Goal: Transaction & Acquisition: Purchase product/service

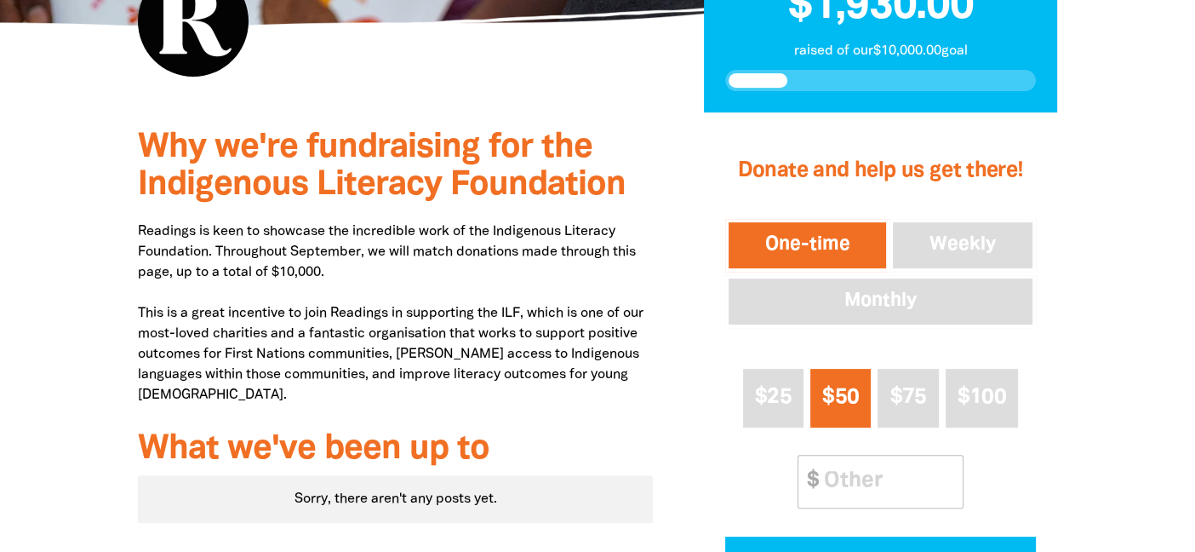
scroll to position [490, 0]
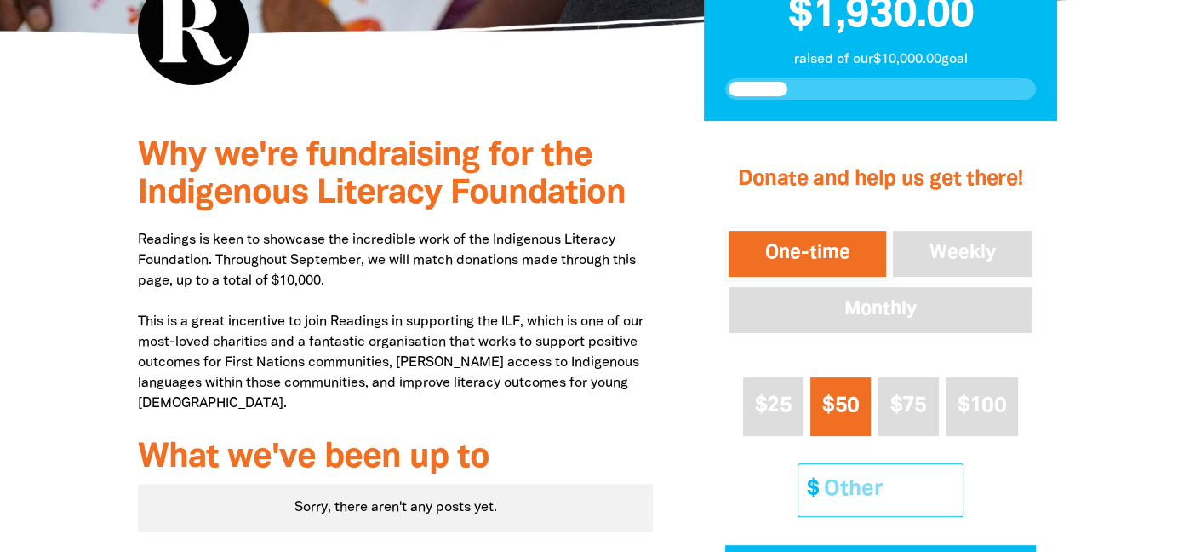
click at [877, 481] on input "Other Amount" at bounding box center [887, 490] width 151 height 52
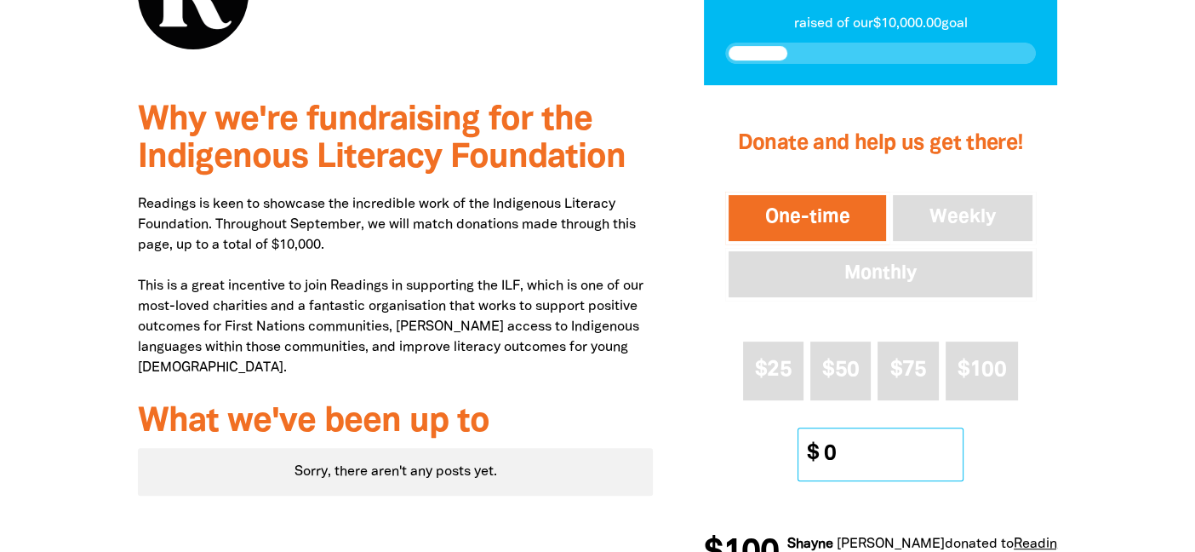
scroll to position [525, 0]
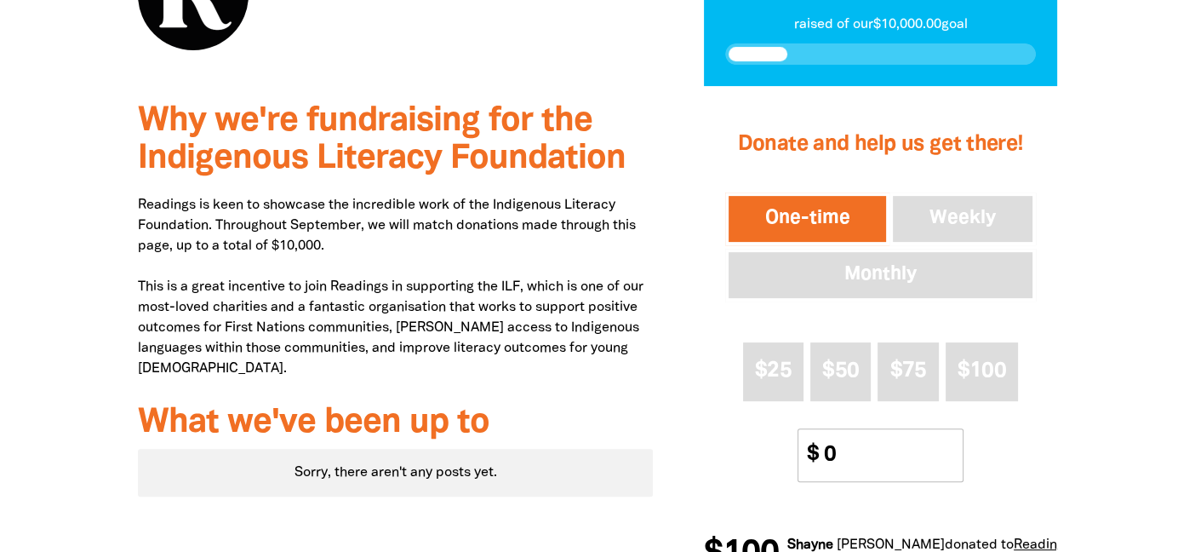
click at [1087, 341] on div "Why we're fundraising for the Indigenous Literacy Foundation Readings is keen t…" at bounding box center [598, 342] width 1022 height 512
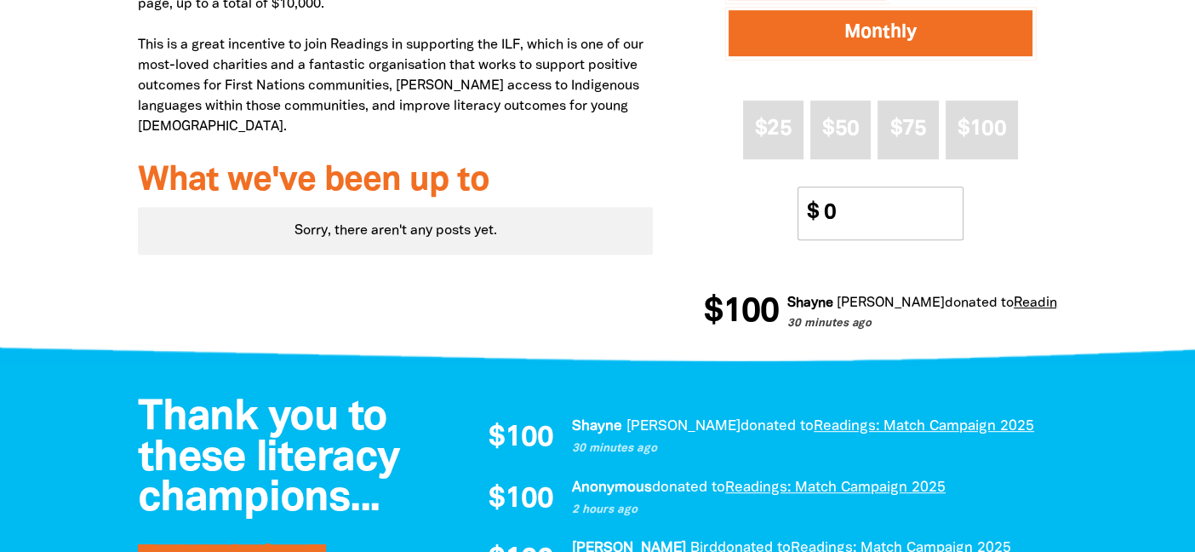
scroll to position [771, 0]
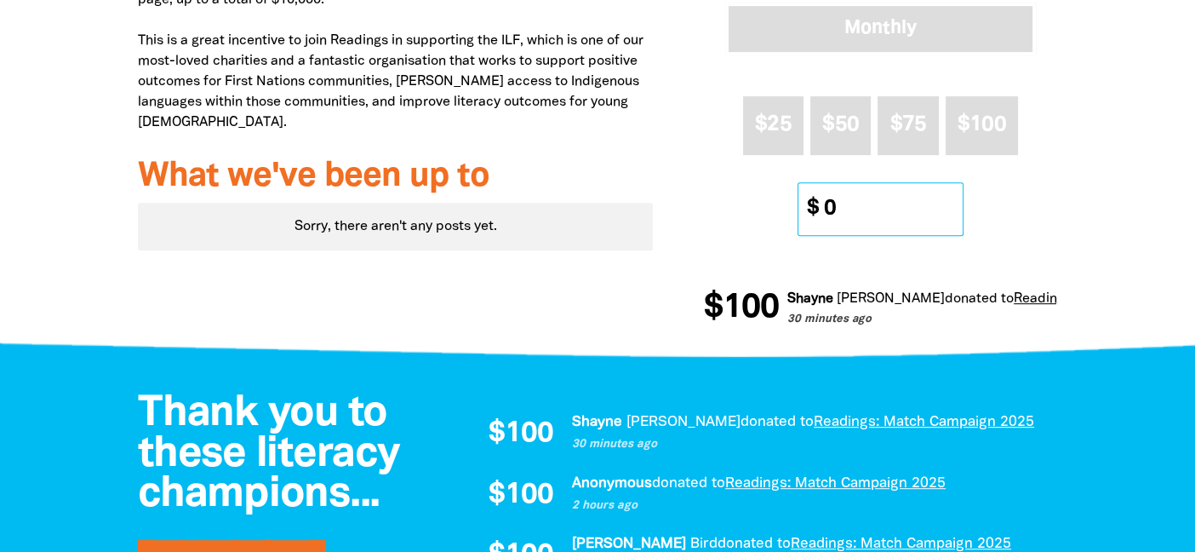
click at [867, 207] on input "0" at bounding box center [887, 209] width 151 height 52
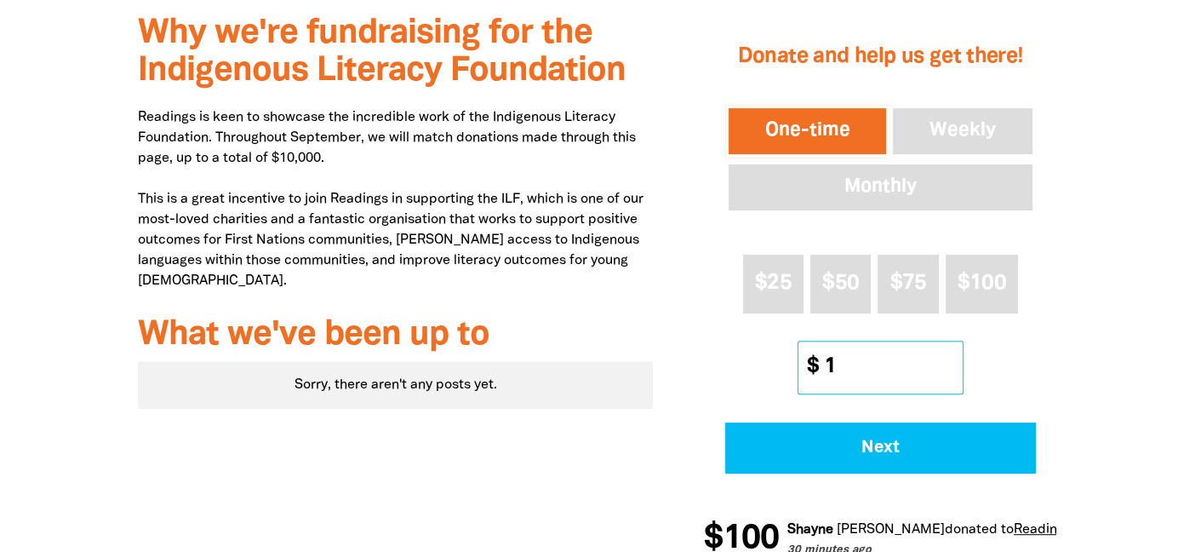
scroll to position [551, 0]
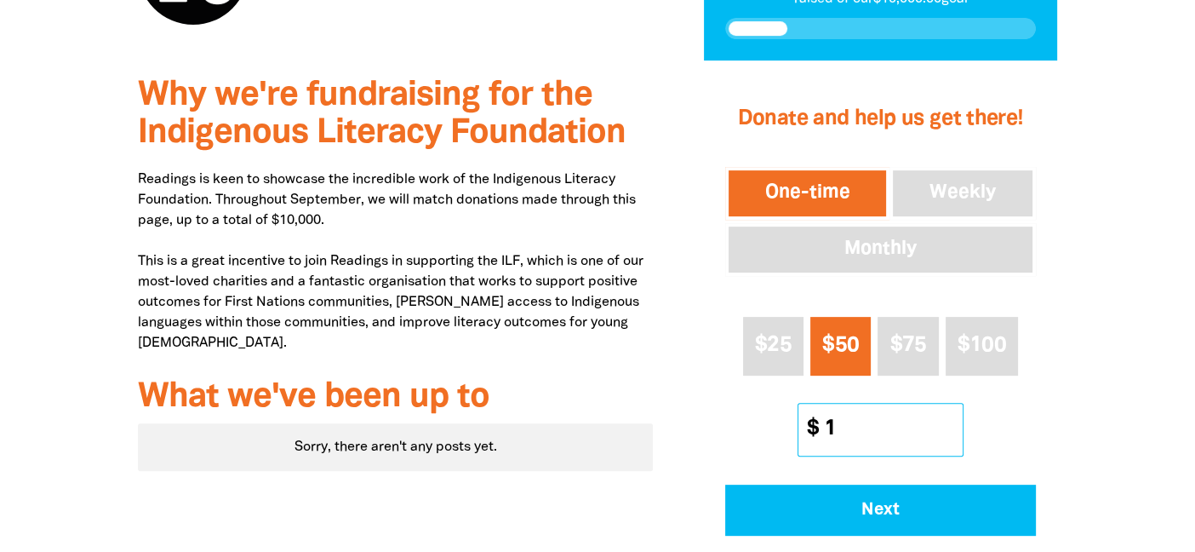
type input "1"
click at [834, 327] on button "$50" at bounding box center [840, 346] width 60 height 59
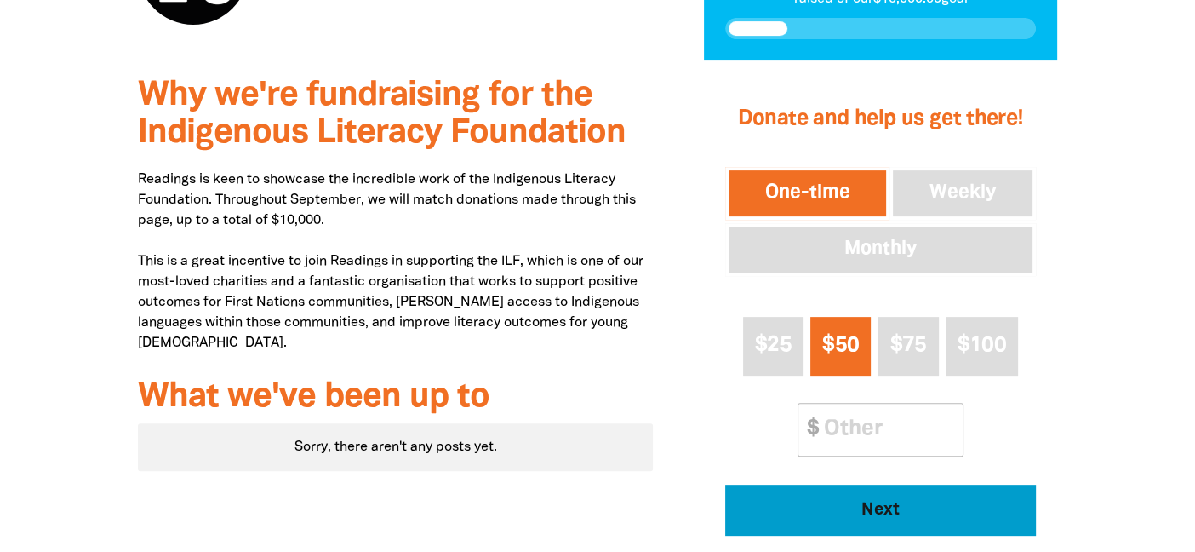
click at [929, 507] on span "Next" at bounding box center [880, 509] width 264 height 17
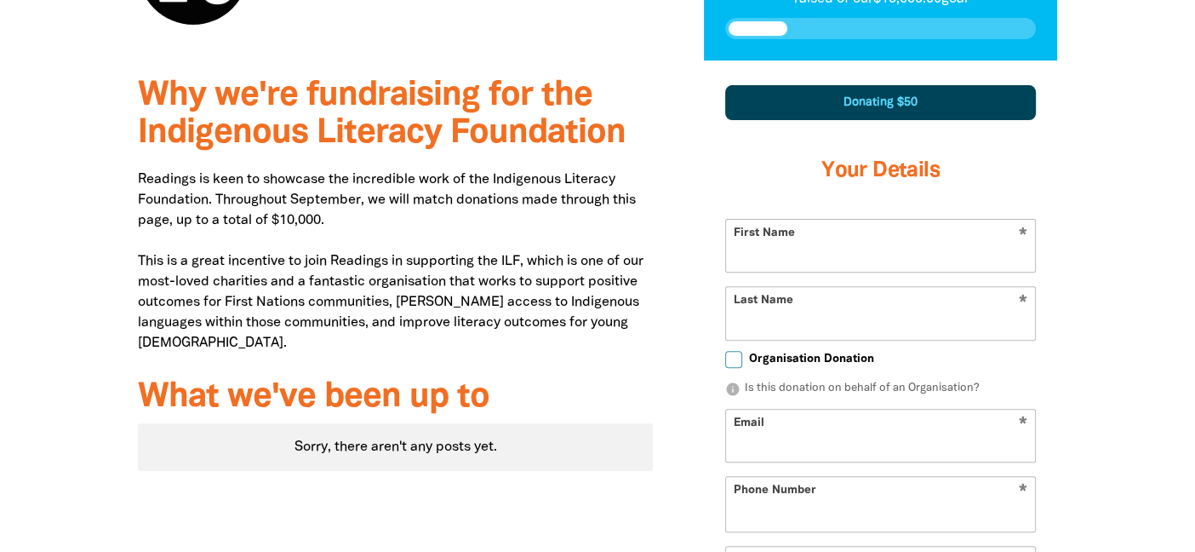
scroll to position [598, 0]
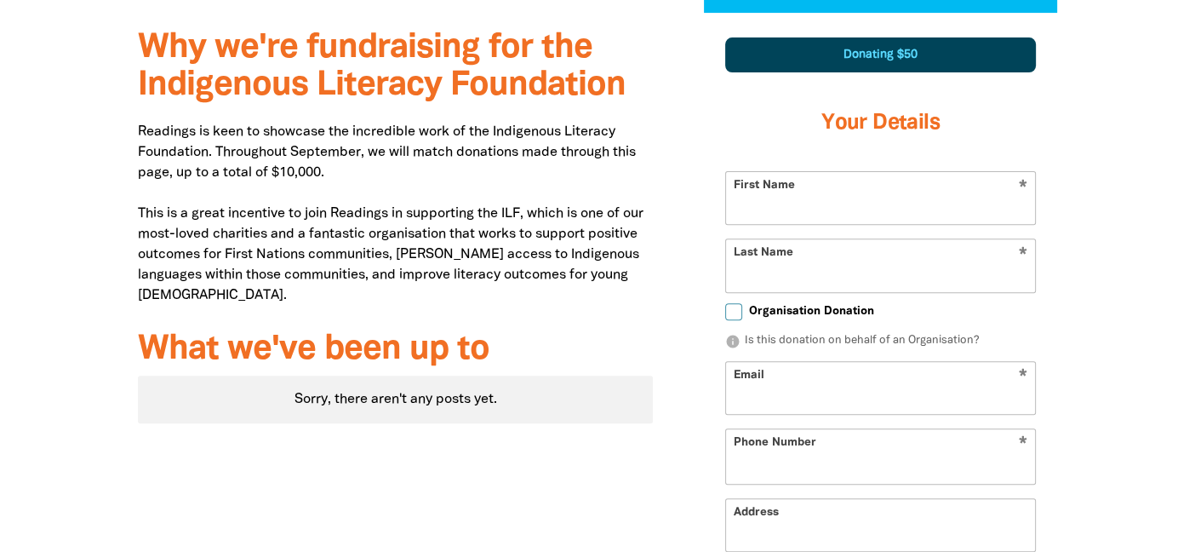
select select "AU"
click at [852, 200] on input "First Name" at bounding box center [880, 198] width 309 height 52
type input "[PERSON_NAME]"
type input "[PERSON_NAME][EMAIL_ADDRESS][PERSON_NAME][DOMAIN_NAME]"
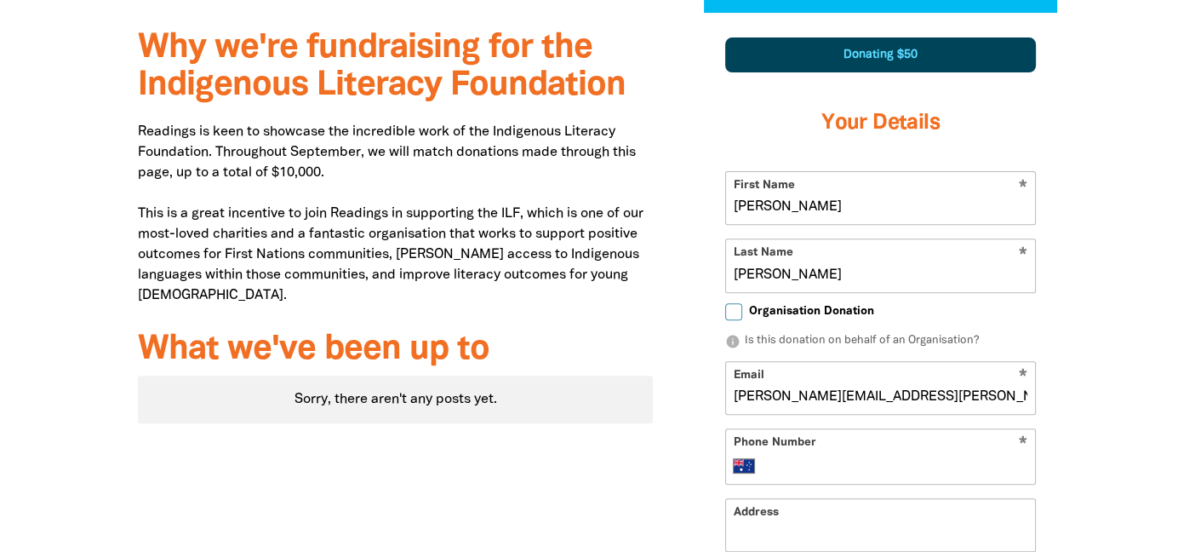
type input "0411 136 559"
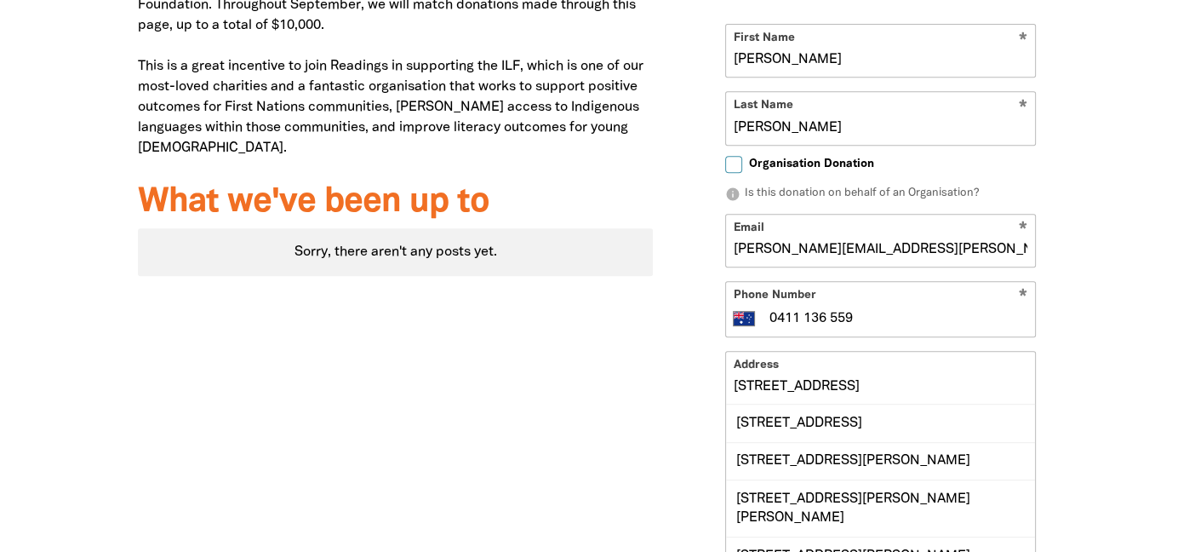
scroll to position [747, 0]
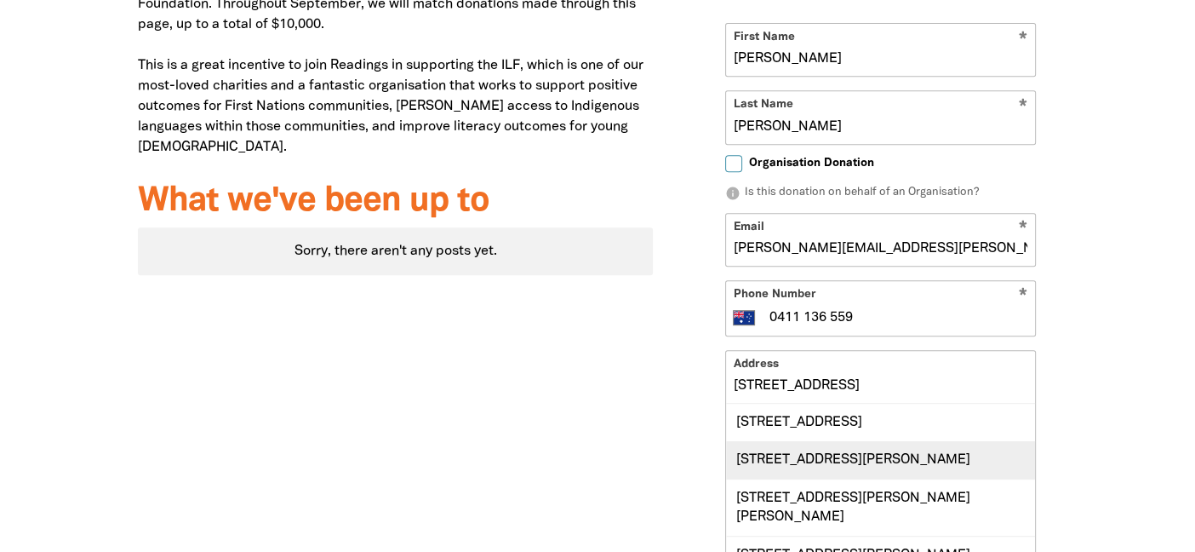
click at [952, 454] on div "[STREET_ADDRESS][PERSON_NAME]" at bounding box center [880, 459] width 309 height 37
type input "[STREET_ADDRESS][PERSON_NAME]"
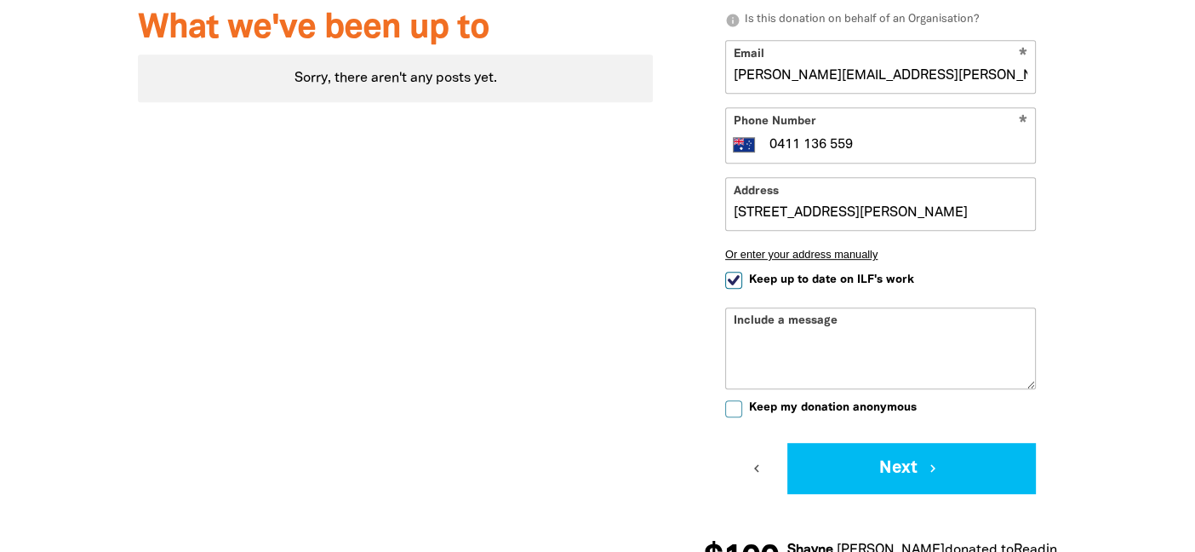
scroll to position [921, 0]
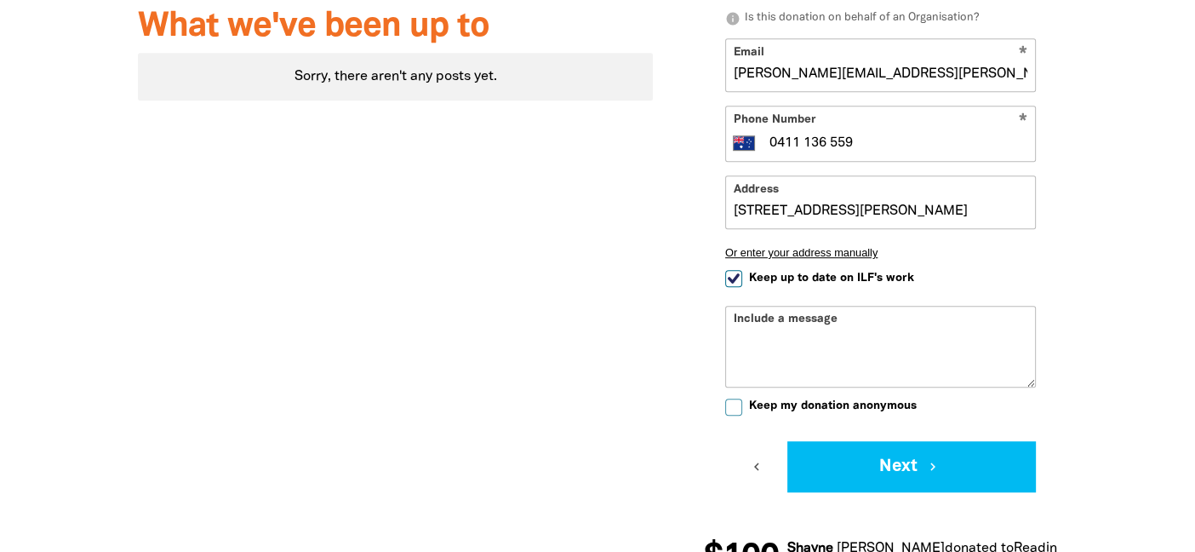
click at [812, 282] on span "Keep up to date on ILF's work" at bounding box center [831, 278] width 165 height 16
click at [742, 282] on input "Keep up to date on ILF's work" at bounding box center [733, 278] width 17 height 17
checkbox input "false"
click at [779, 398] on span "Keep my donation anonymous" at bounding box center [833, 406] width 168 height 16
click at [742, 398] on input "Keep my donation anonymous" at bounding box center [733, 406] width 17 height 17
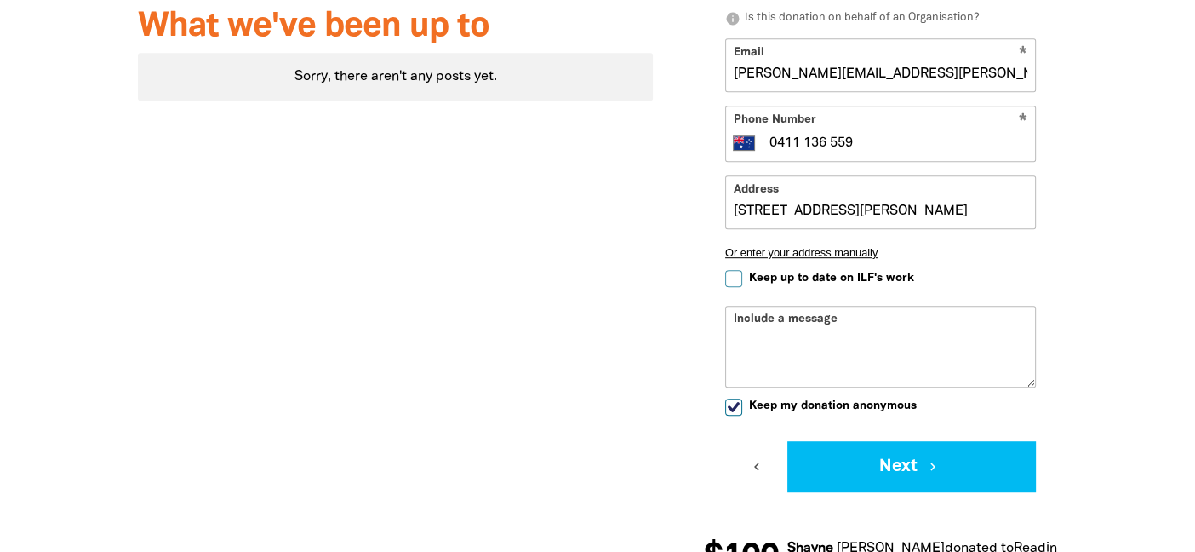
checkbox input "true"
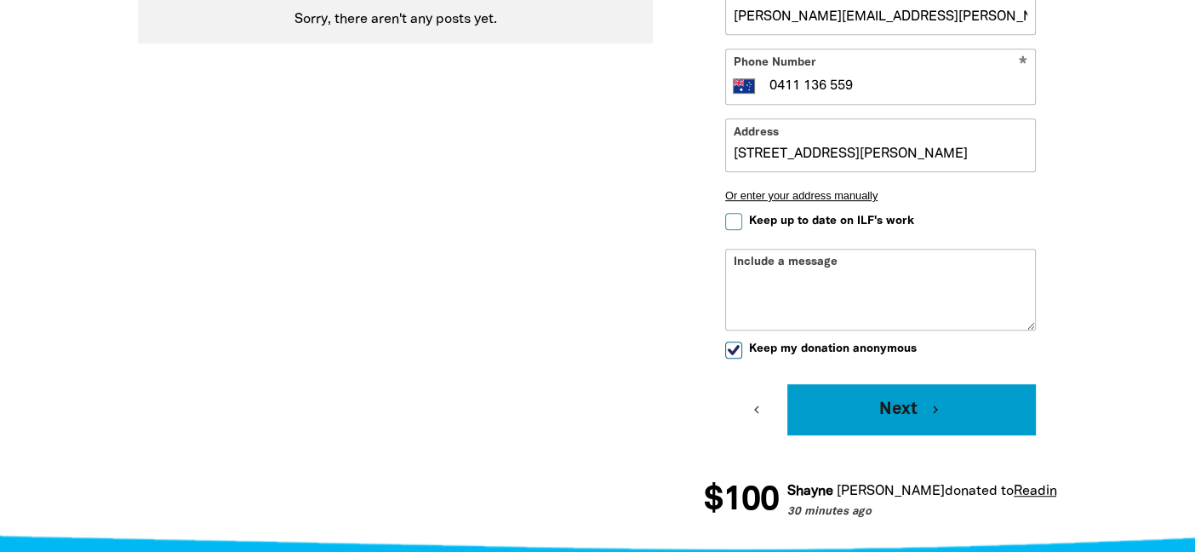
click at [885, 395] on button "Next chevron_right" at bounding box center [911, 409] width 249 height 51
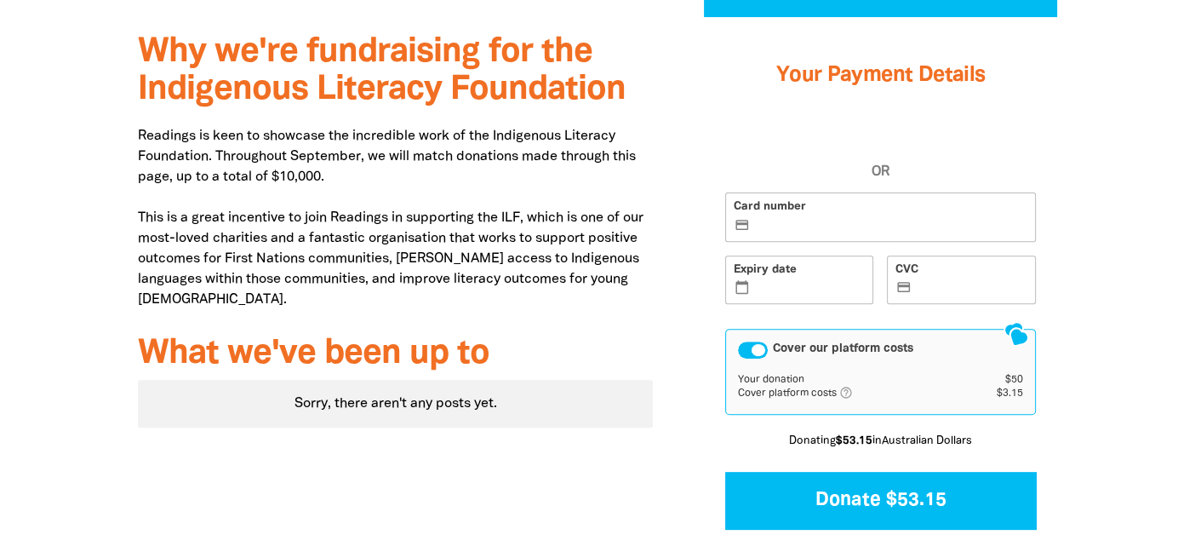
scroll to position [456, 0]
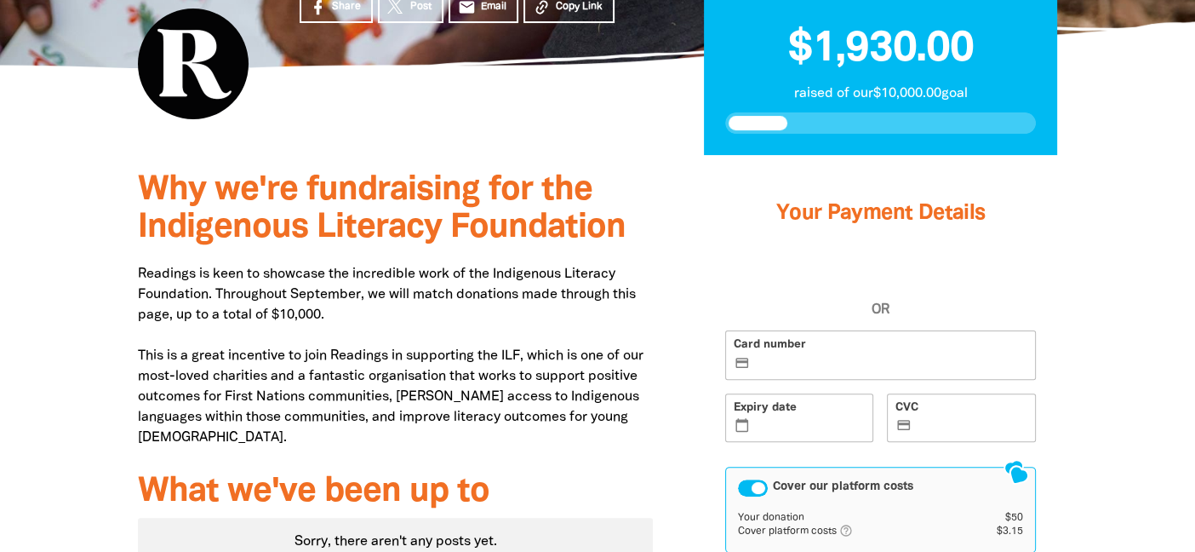
click at [815, 351] on label "Card number credit_card" at bounding box center [880, 354] width 311 height 49
click at [815, 356] on input "Card number credit_card" at bounding box center [890, 356] width 274 height 1
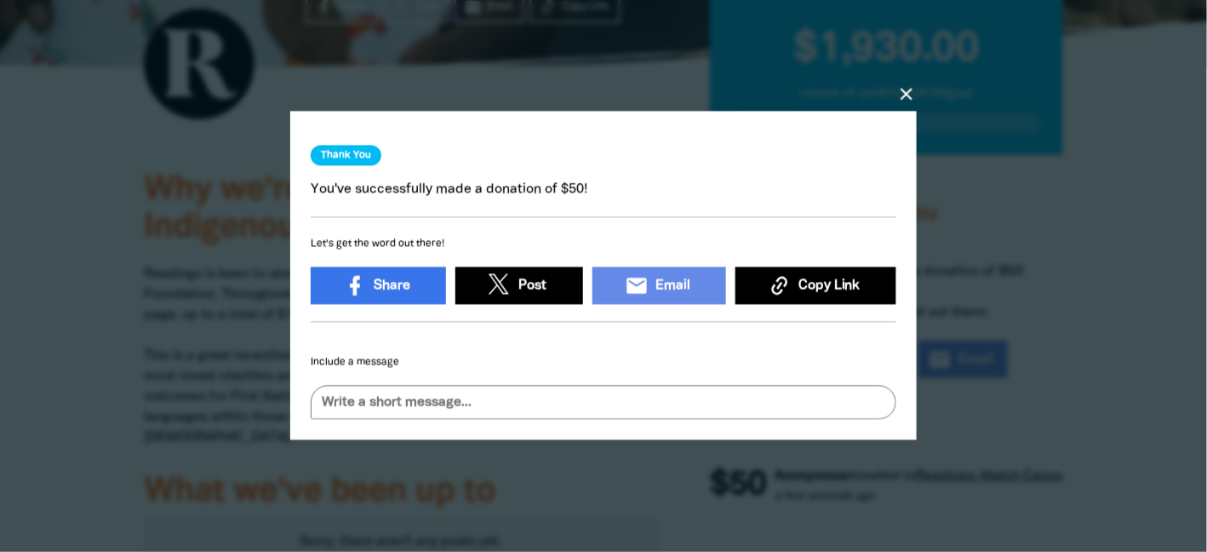
drag, startPoint x: 824, startPoint y: 299, endPoint x: 1206, endPoint y: 412, distance: 398.6
click at [1206, 412] on div at bounding box center [603, 276] width 1207 height 552
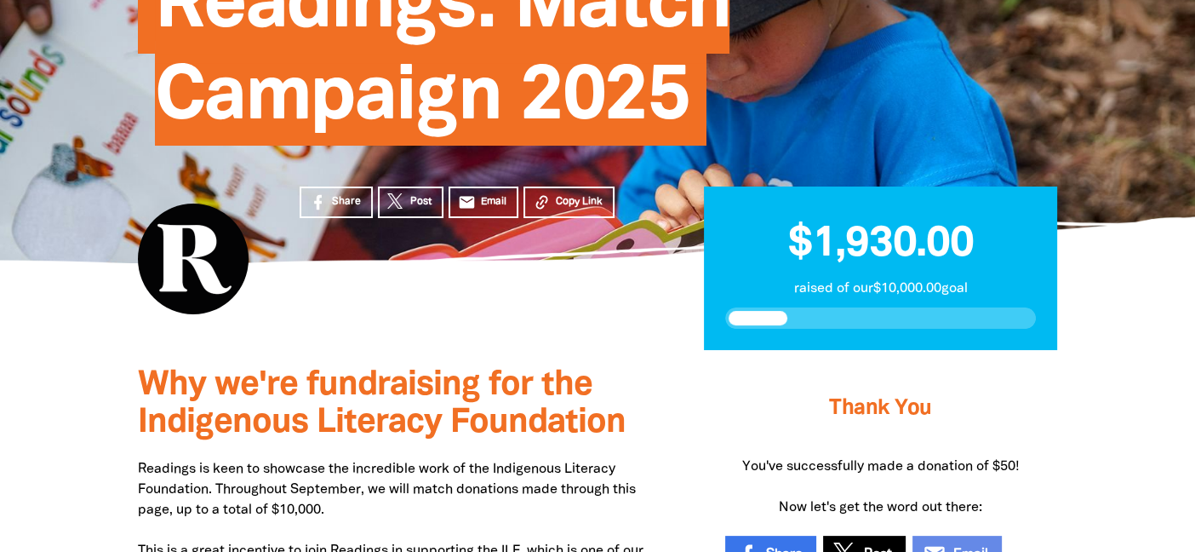
scroll to position [260, 0]
